Goal: Find specific page/section: Find specific page/section

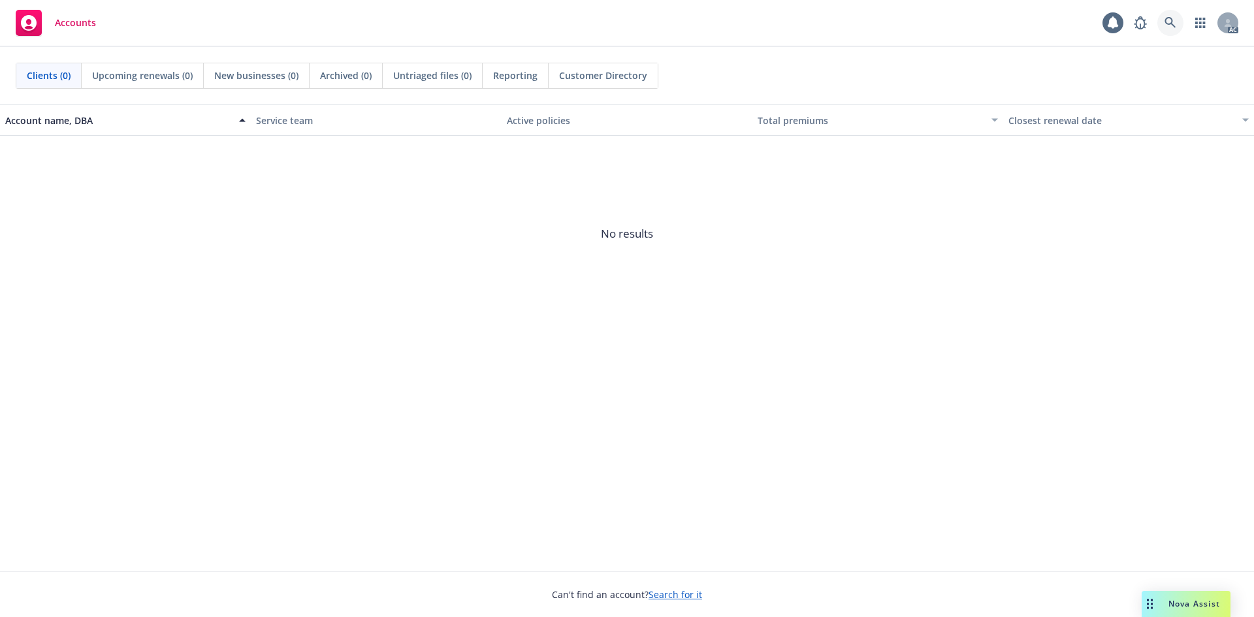
click at [1173, 20] on icon at bounding box center [1170, 23] width 12 height 12
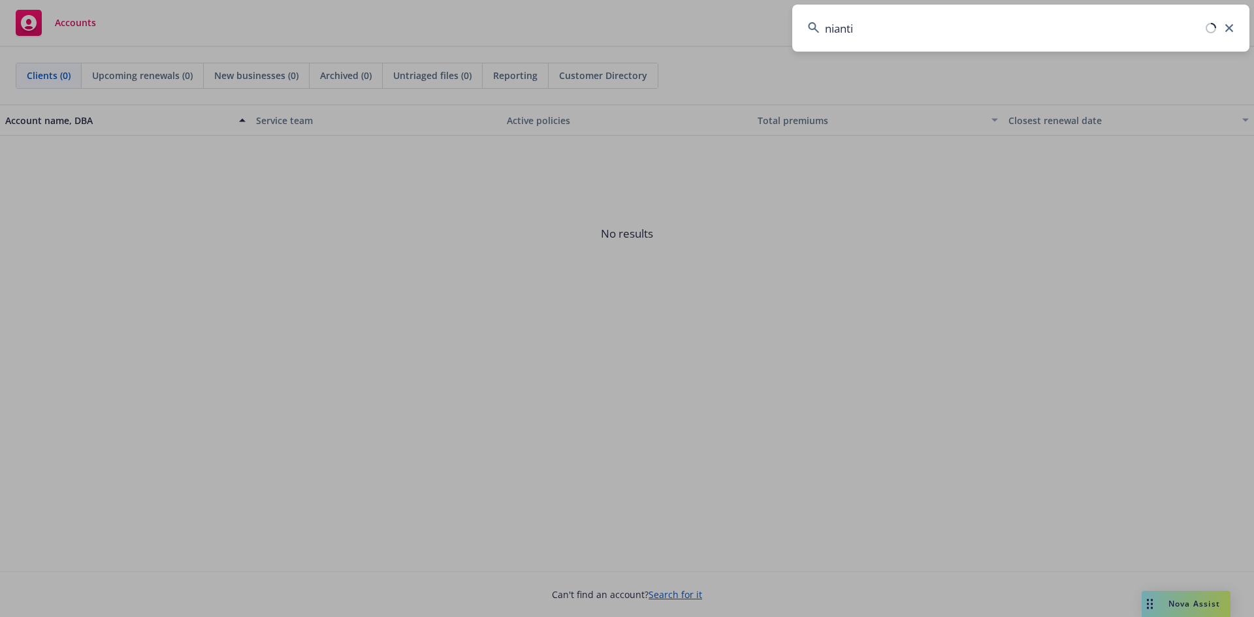
type input "niantic"
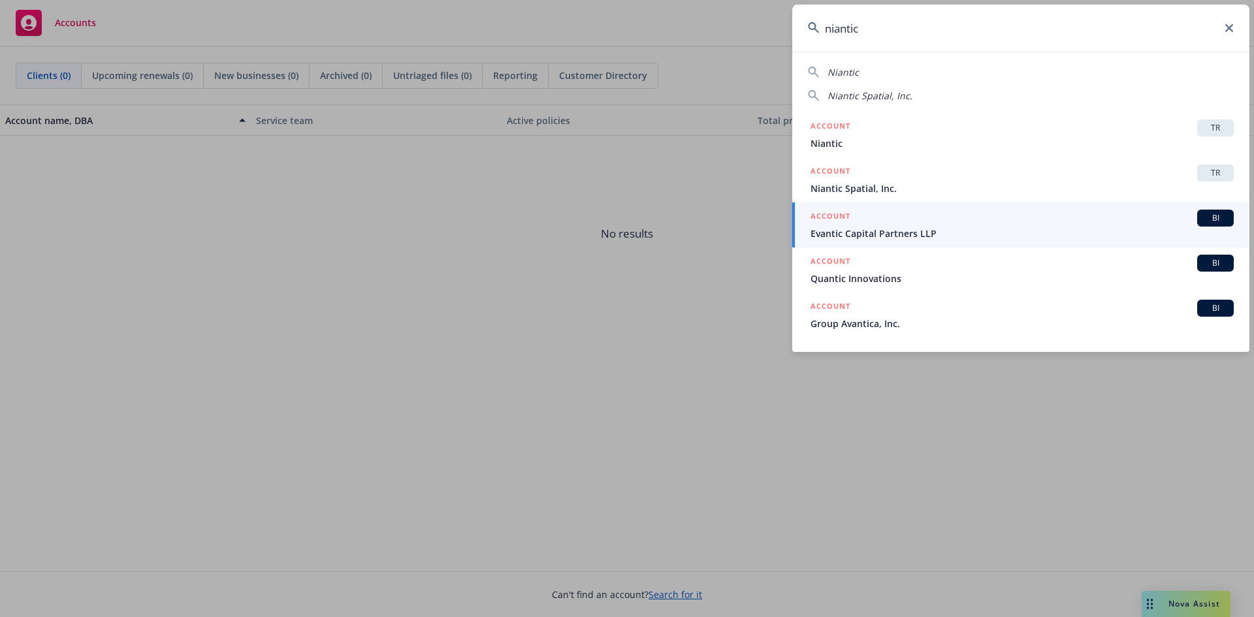
drag, startPoint x: 876, startPoint y: 38, endPoint x: 816, endPoint y: 40, distance: 59.5
click at [816, 40] on input "niantic" at bounding box center [1020, 28] width 457 height 47
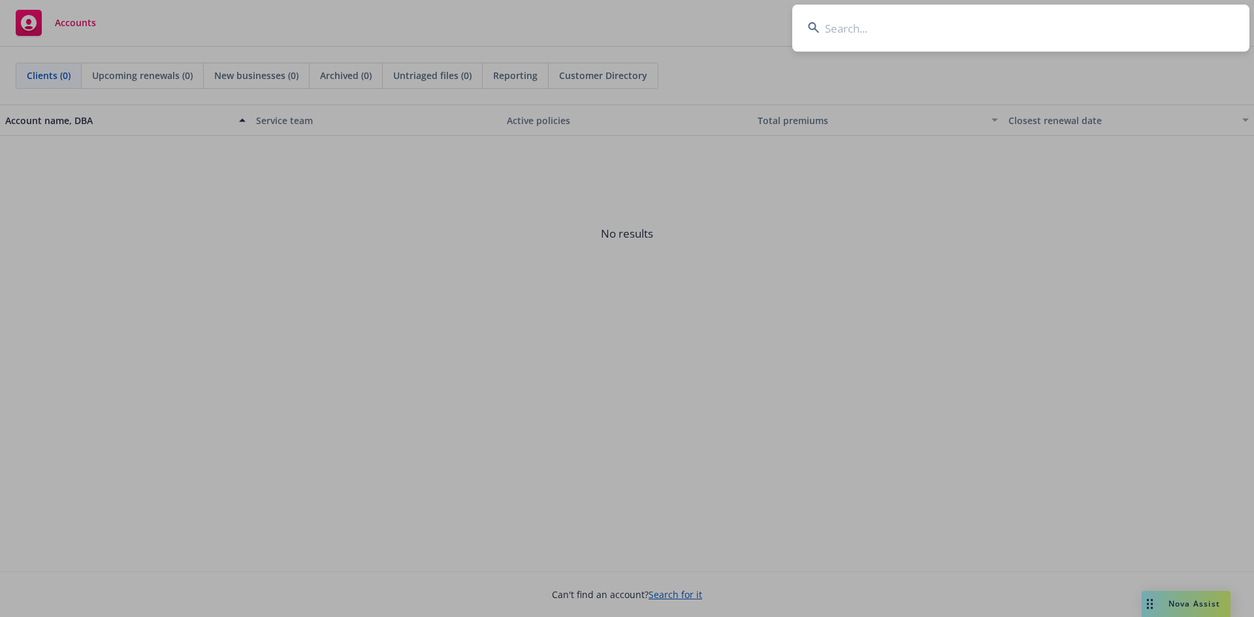
click at [975, 27] on input at bounding box center [1020, 28] width 457 height 47
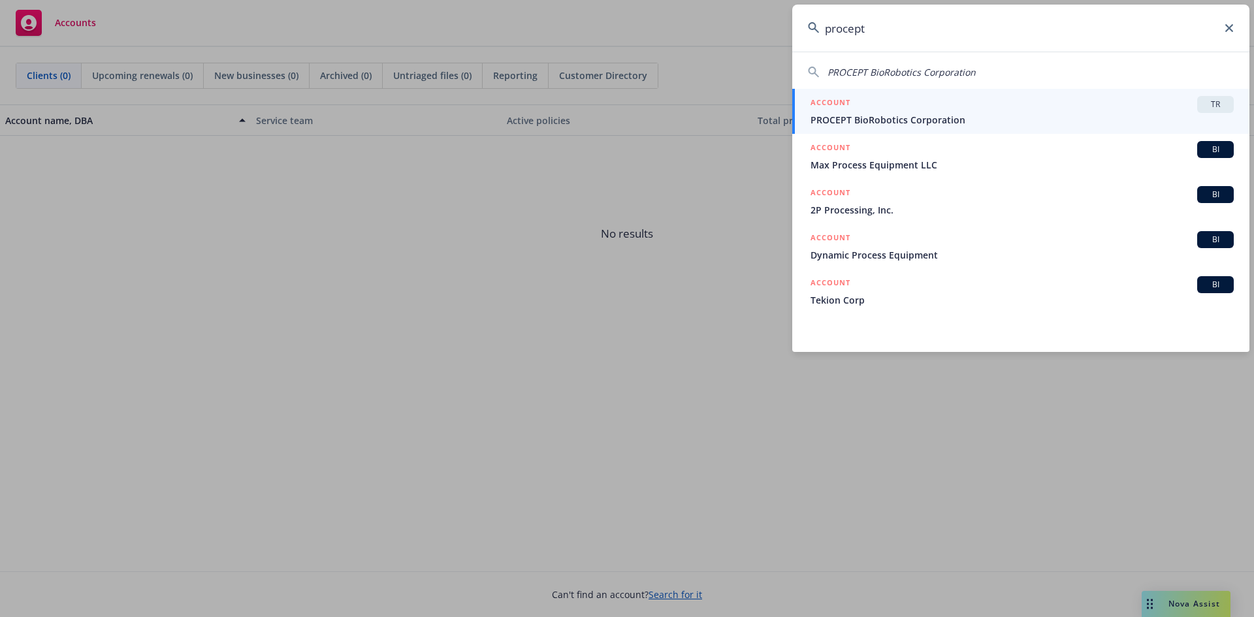
type input "procept"
click at [889, 33] on input "procept" at bounding box center [1020, 28] width 457 height 47
click at [886, 33] on input "procept" at bounding box center [1020, 28] width 457 height 47
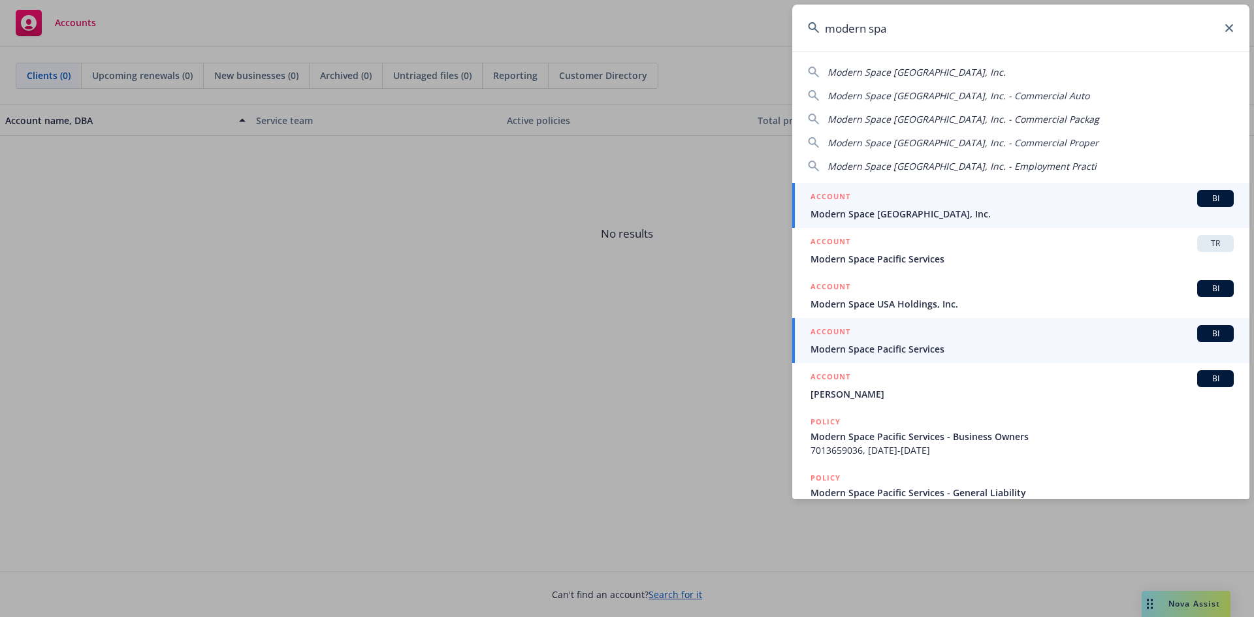
type input "modern spa"
click at [955, 350] on span "Modern Space Pacific Services" at bounding box center [1021, 349] width 423 height 14
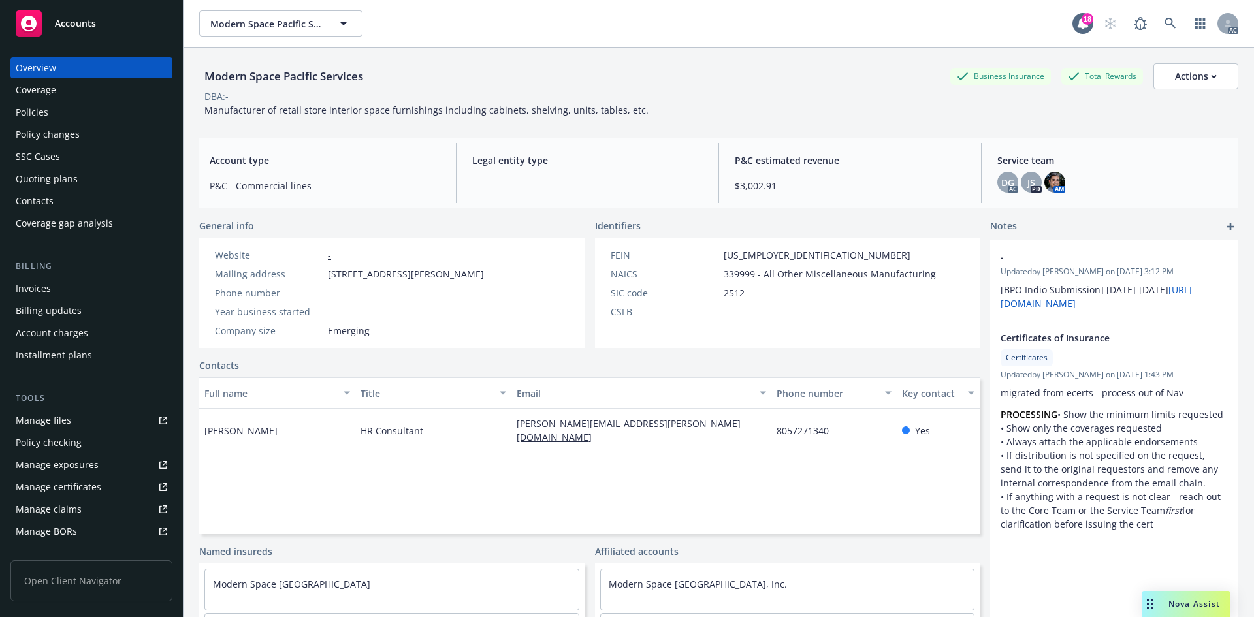
click at [95, 291] on div "Invoices" at bounding box center [91, 288] width 151 height 21
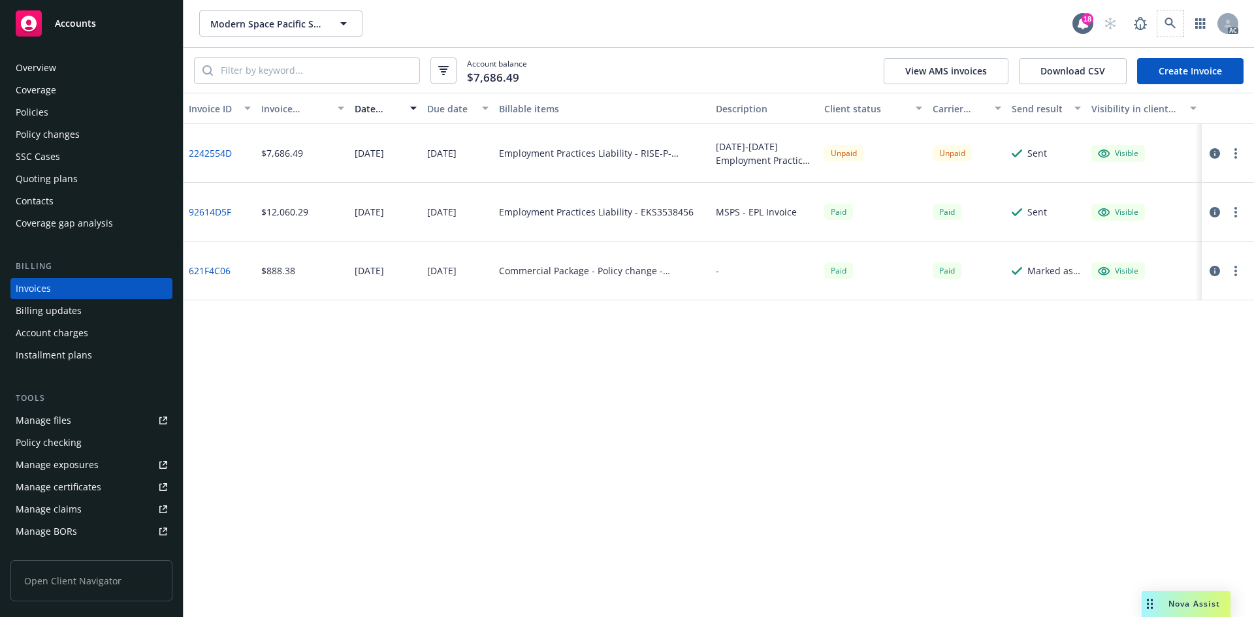
click at [1163, 18] on span at bounding box center [1170, 23] width 26 height 26
drag, startPoint x: 1183, startPoint y: 23, endPoint x: 1177, endPoint y: 24, distance: 6.6
click at [1181, 23] on div "AC" at bounding box center [1167, 23] width 141 height 26
click at [1175, 24] on icon at bounding box center [1170, 24] width 12 height 12
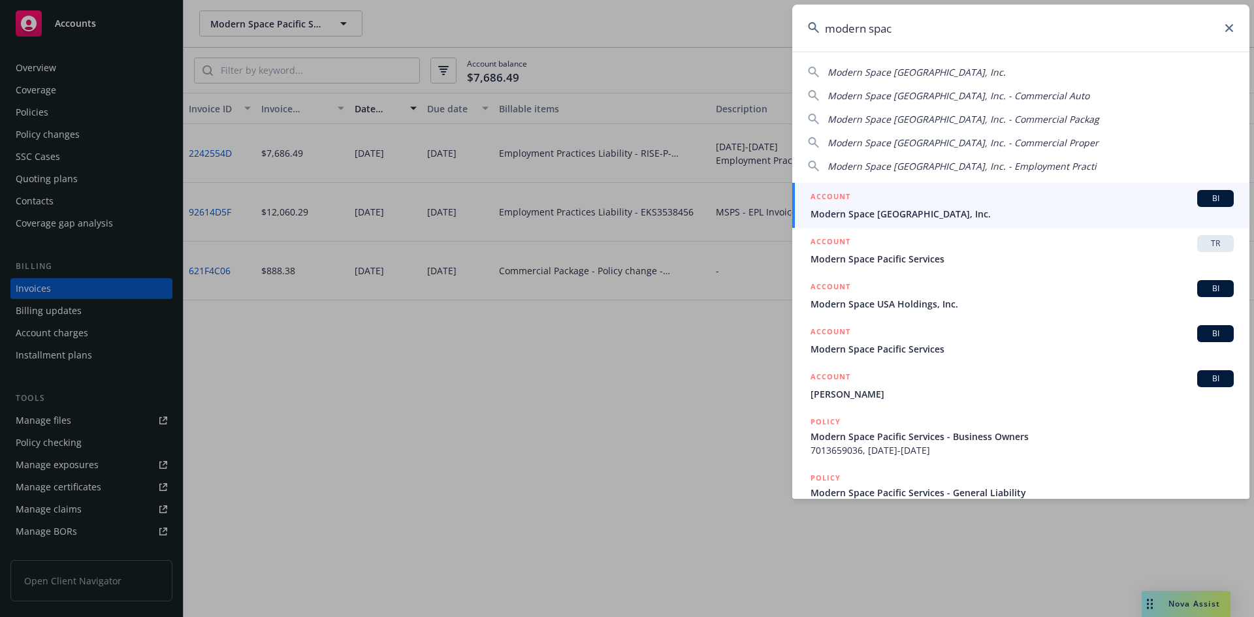
type input "modern spac"
click at [910, 216] on span "Modern Space [GEOGRAPHIC_DATA], Inc." at bounding box center [1021, 214] width 423 height 14
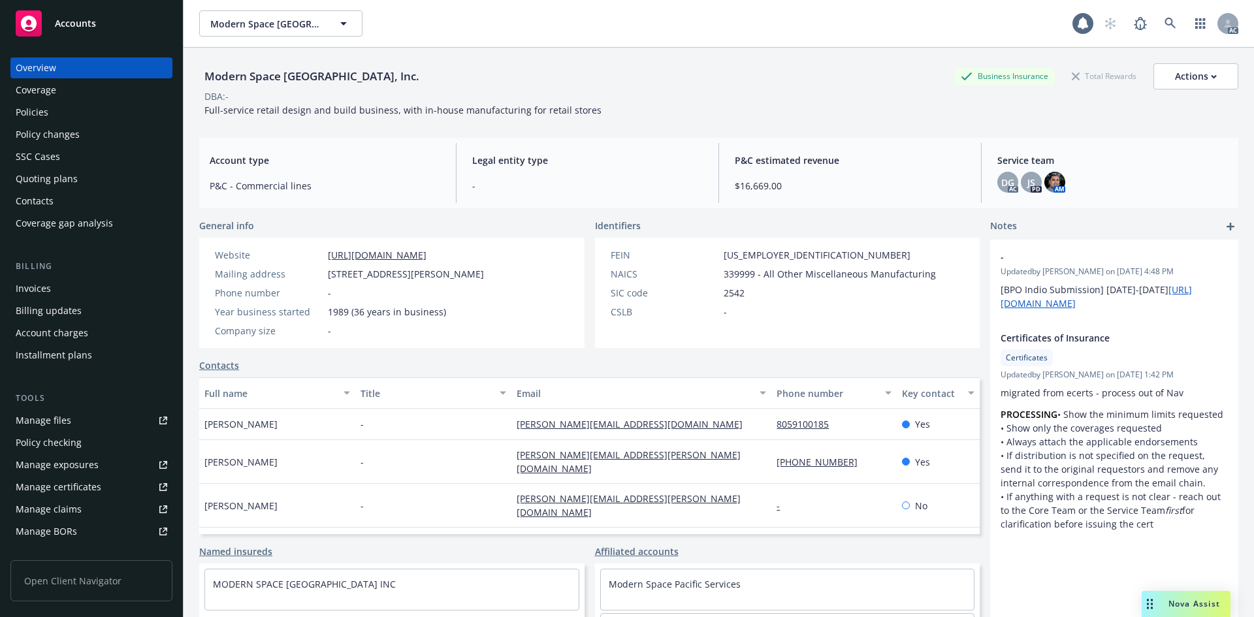
click at [89, 281] on div "Invoices" at bounding box center [91, 288] width 151 height 21
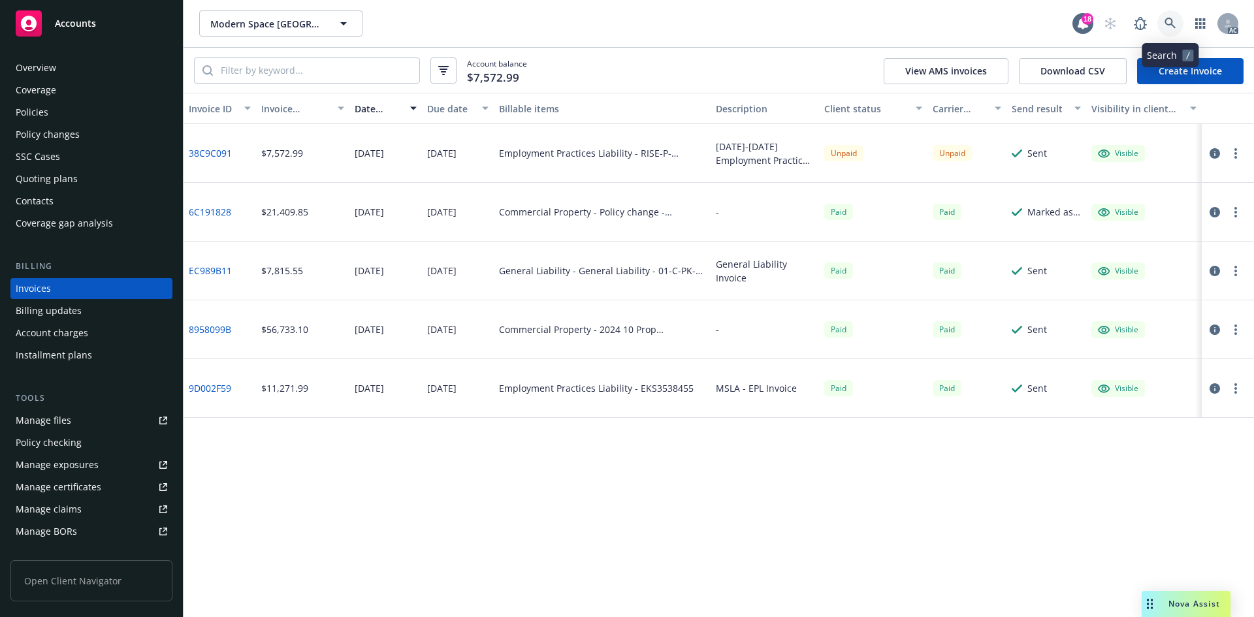
click at [1177, 18] on link at bounding box center [1170, 23] width 26 height 26
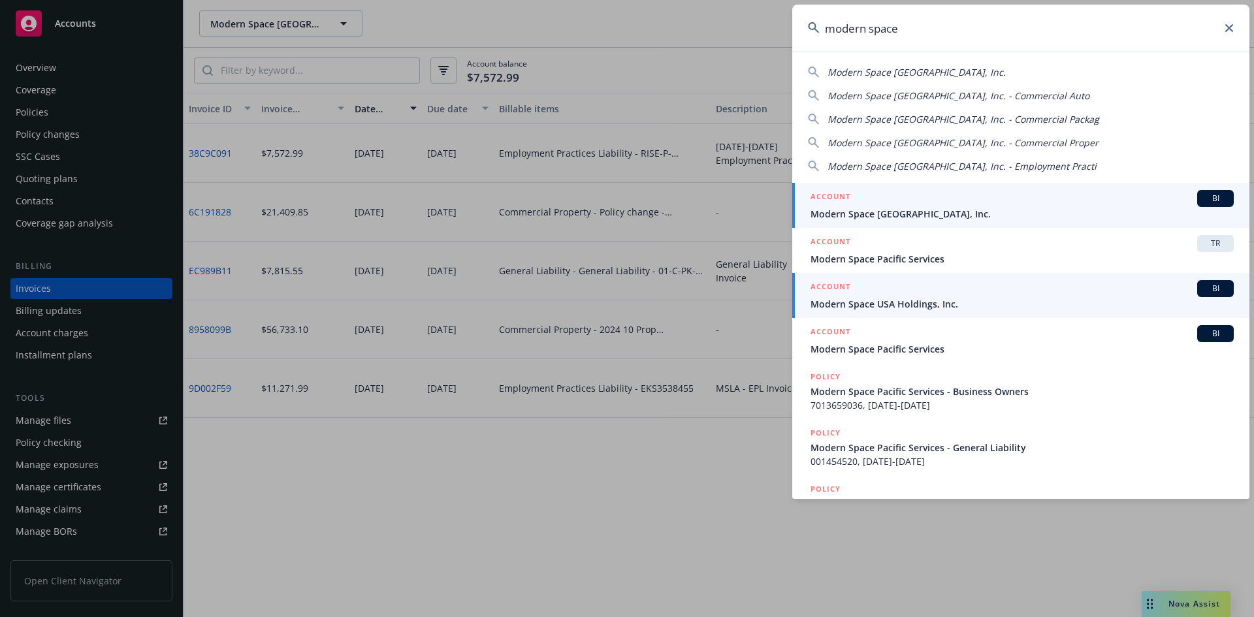
type input "modern space"
click at [937, 299] on span "Modern Space USA Holdings, Inc." at bounding box center [1021, 304] width 423 height 14
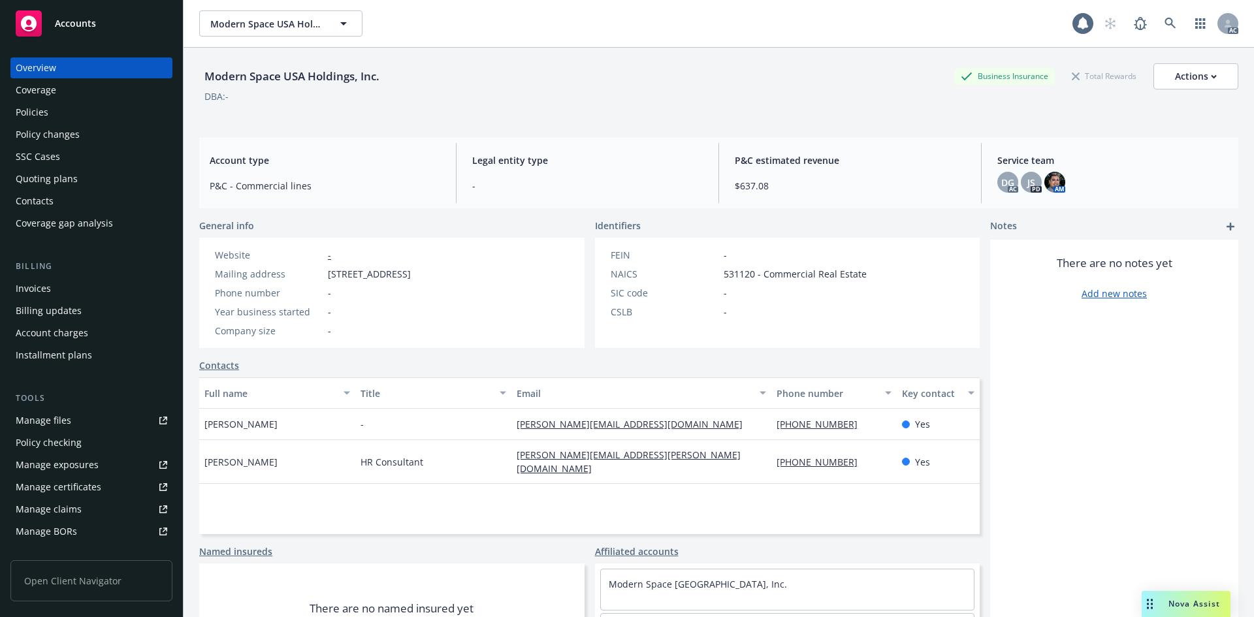
click at [106, 277] on div "Billing Invoices Billing updates Account charges Installment plans" at bounding box center [91, 313] width 162 height 106
click at [103, 294] on div "Invoices" at bounding box center [91, 288] width 151 height 21
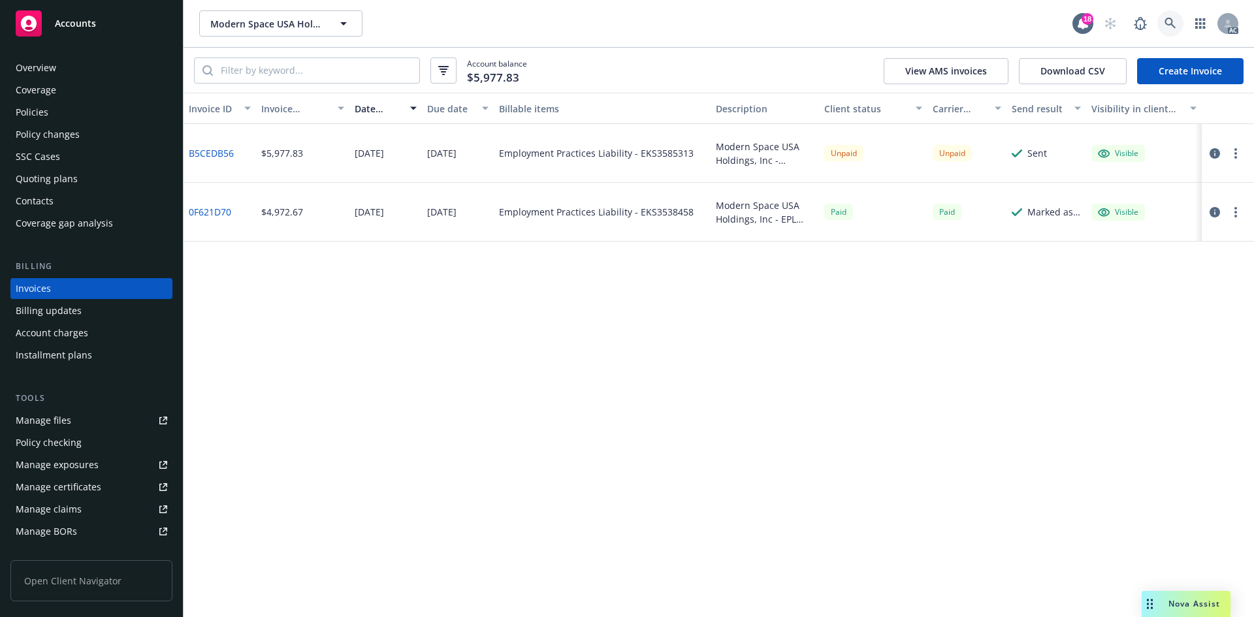
click at [1160, 29] on link at bounding box center [1170, 23] width 26 height 26
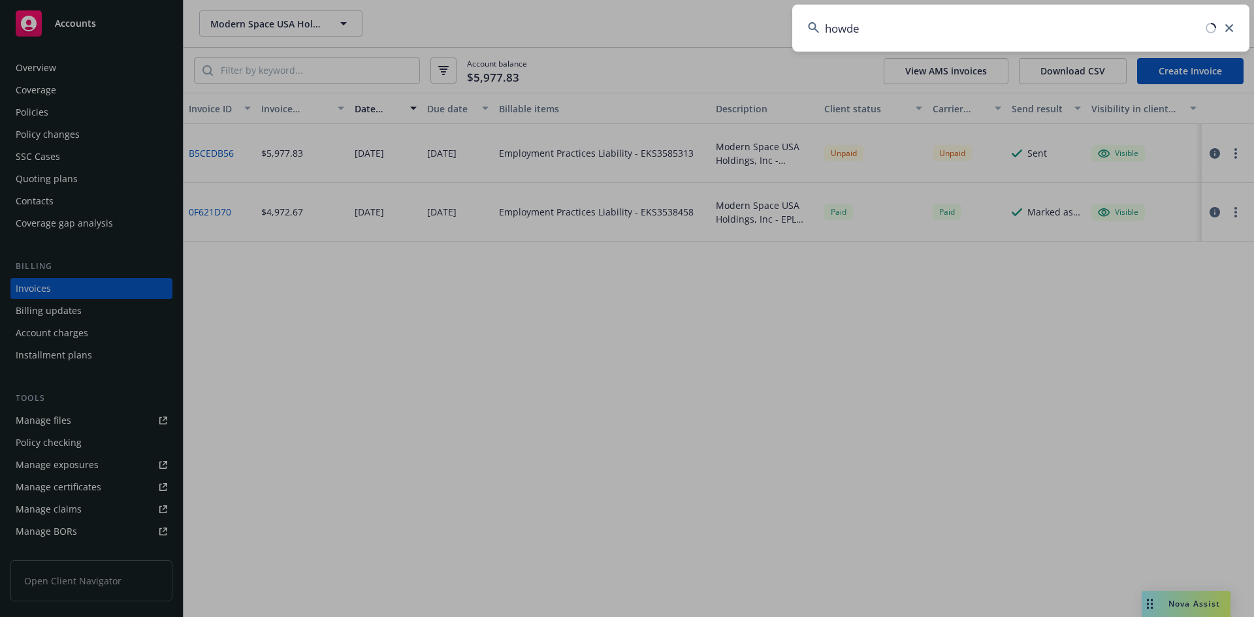
type input "howden"
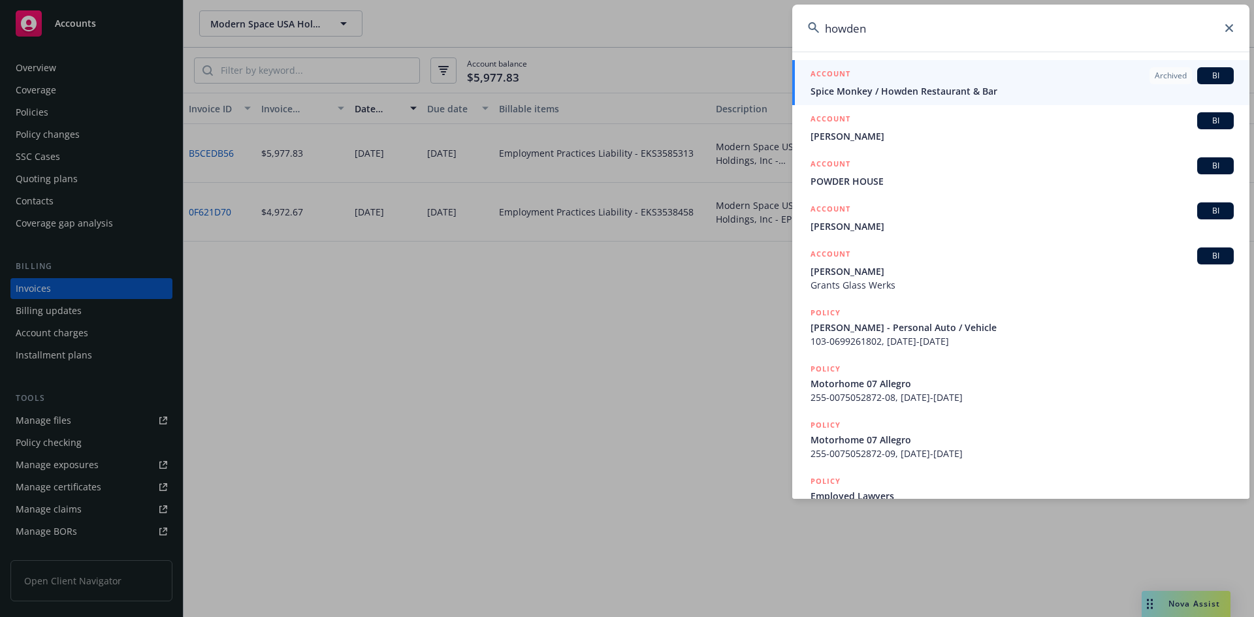
drag, startPoint x: 1040, startPoint y: 43, endPoint x: 808, endPoint y: 35, distance: 232.6
click at [808, 35] on input "howden" at bounding box center [1020, 28] width 457 height 47
